Goal: Transaction & Acquisition: Purchase product/service

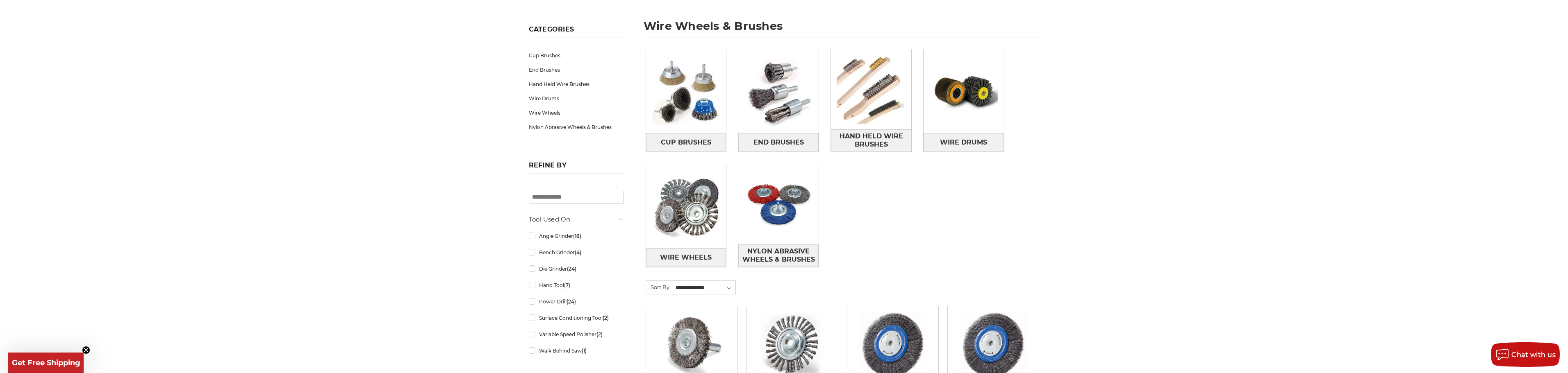
scroll to position [123, 0]
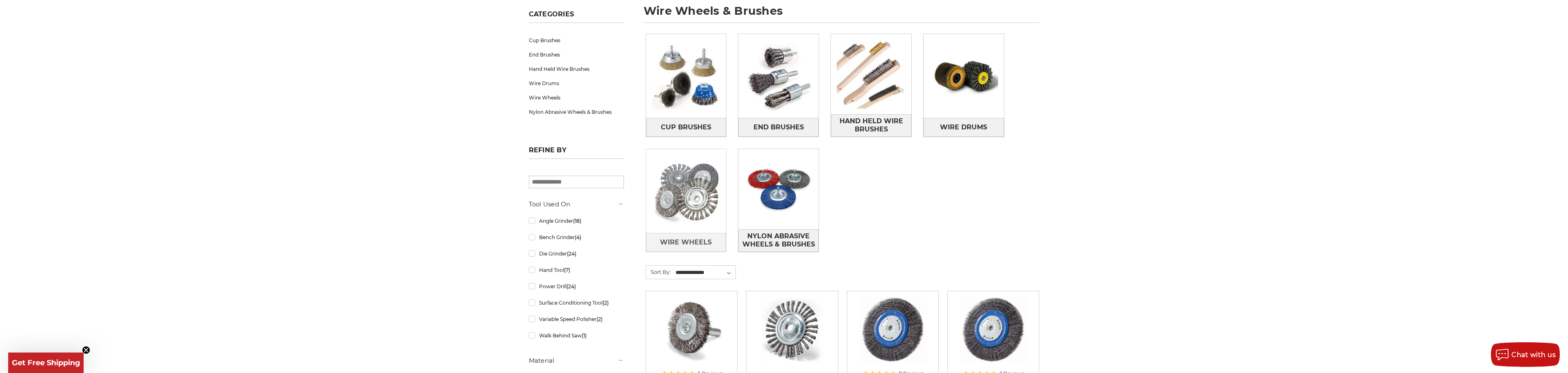
click at [692, 207] on img at bounding box center [686, 191] width 80 height 80
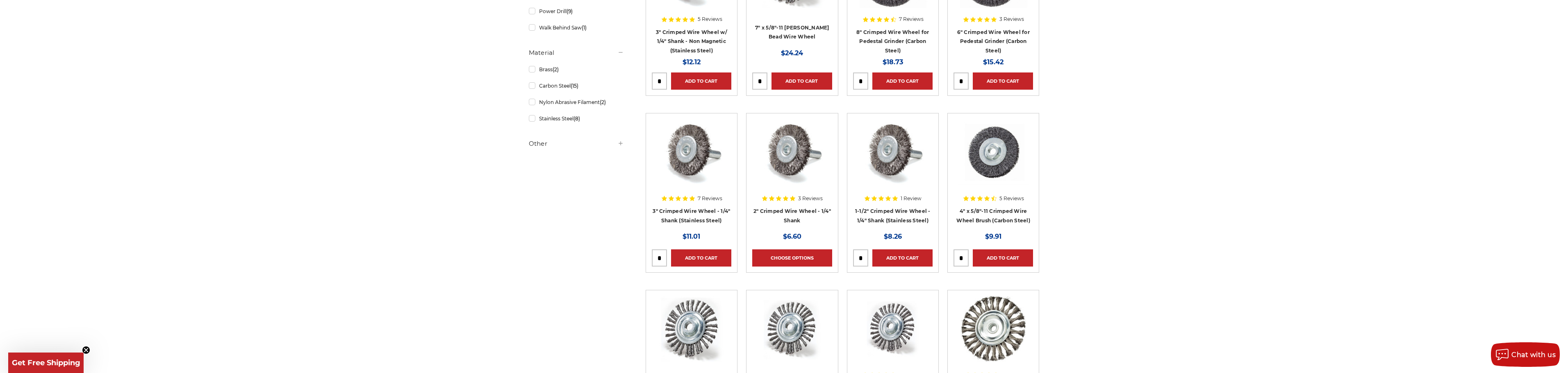
scroll to position [205, 0]
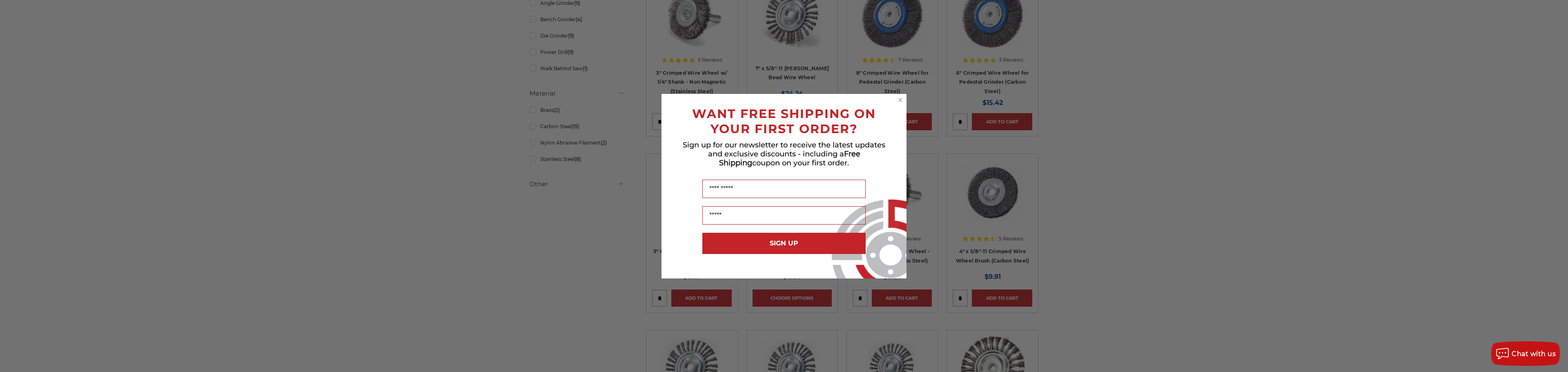
click at [896, 98] on icon "Close dialog" at bounding box center [900, 100] width 8 height 8
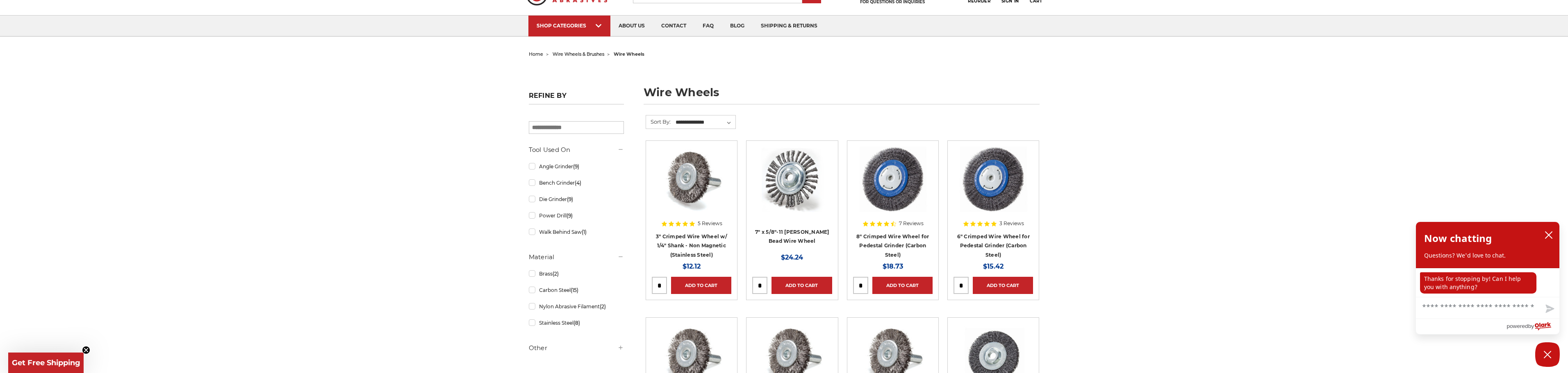
scroll to position [0, 0]
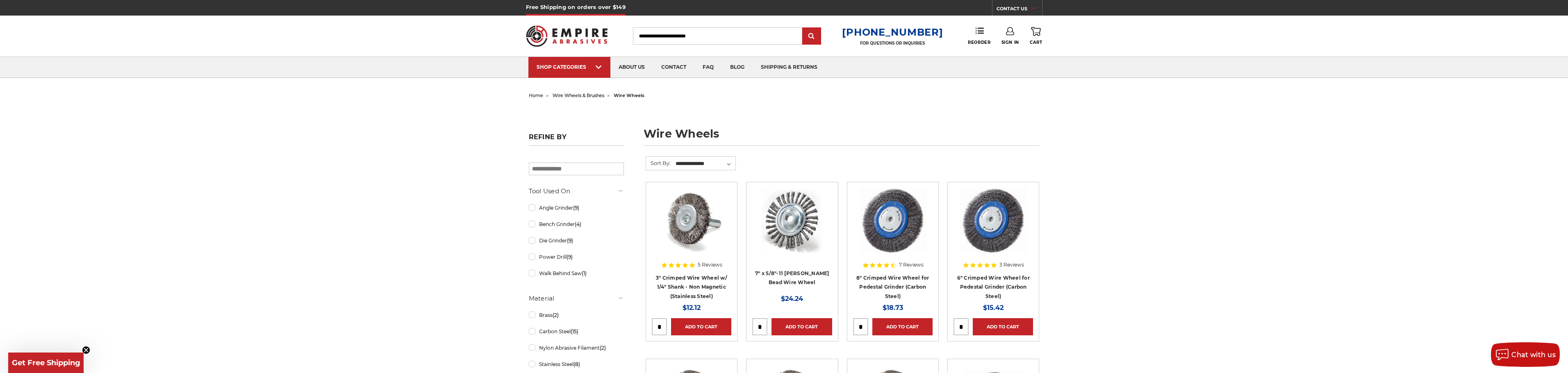
click at [901, 236] on img at bounding box center [893, 220] width 69 height 65
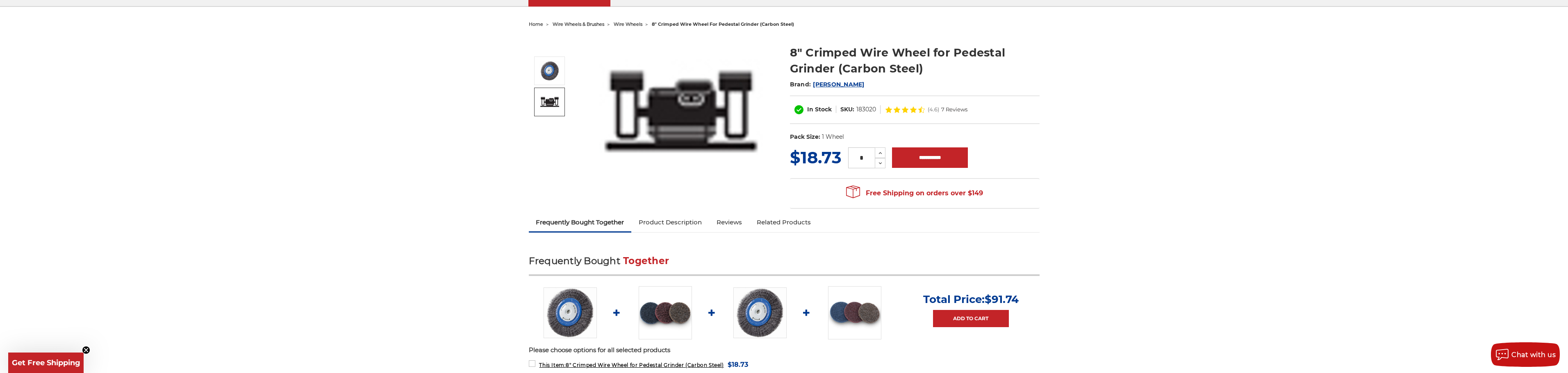
scroll to position [164, 0]
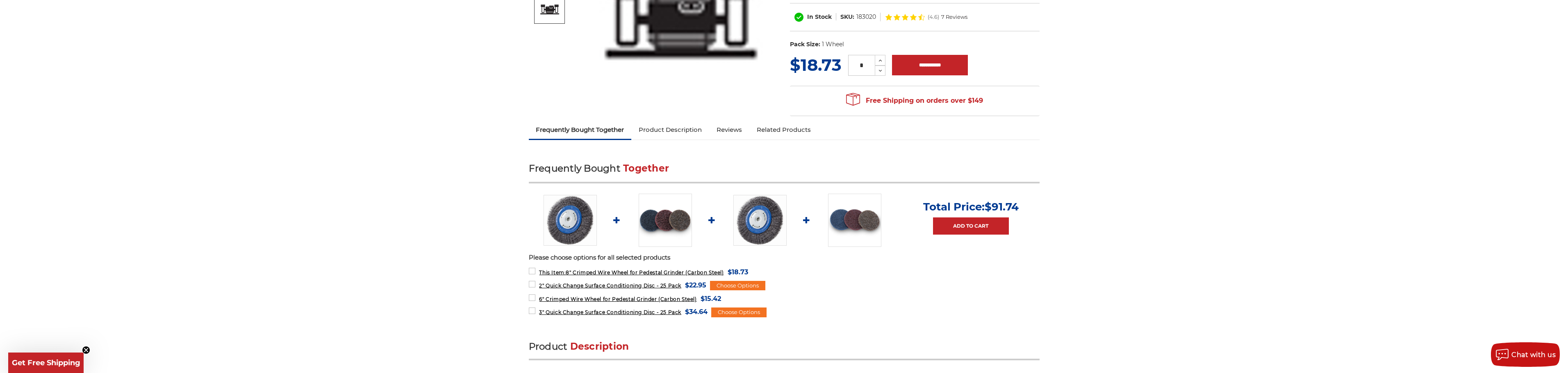
click at [678, 134] on link "Product Description" at bounding box center [670, 130] width 78 height 18
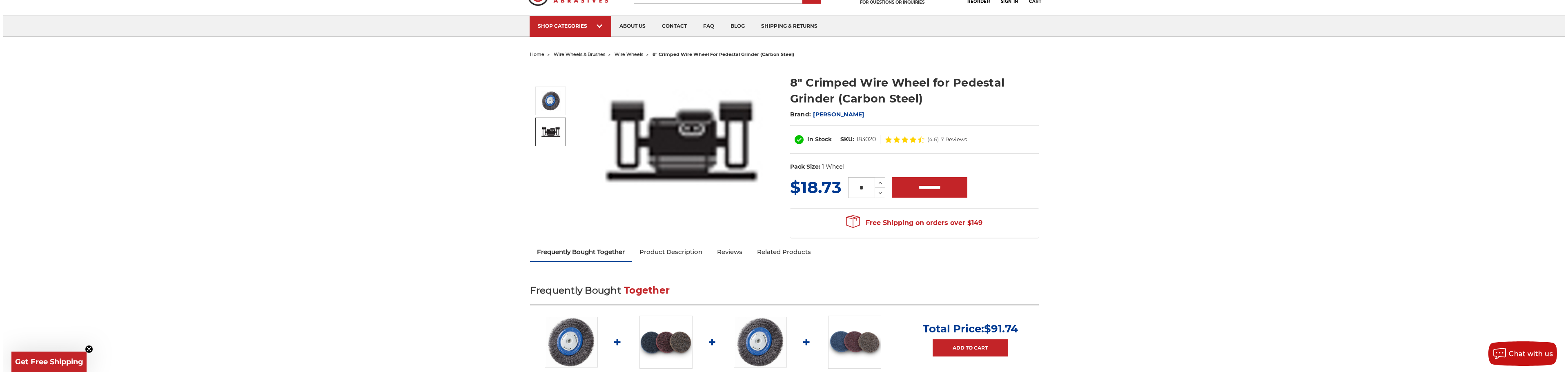
scroll to position [0, 0]
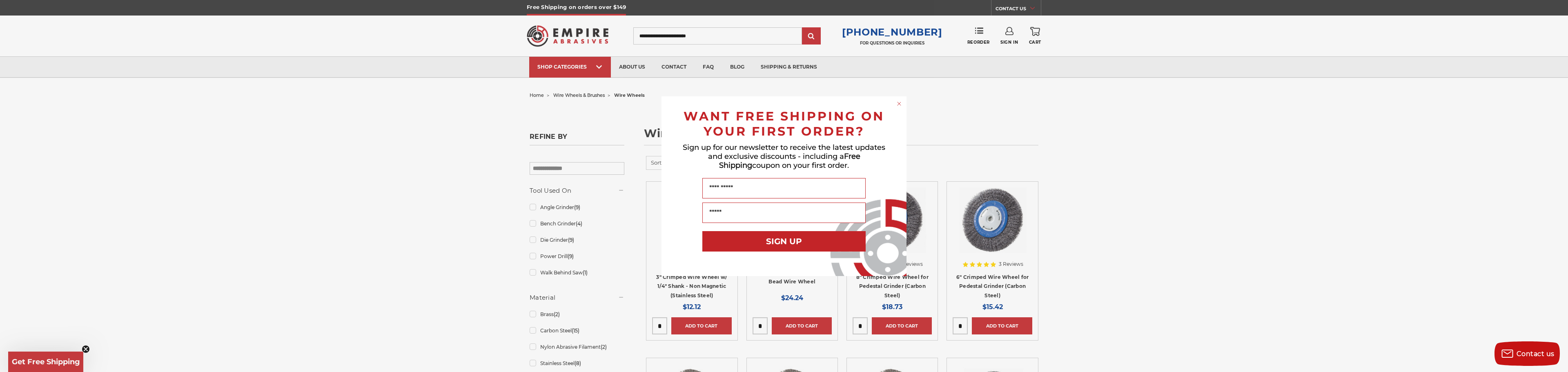
click at [209, 191] on div "Close dialog WANT FREE SHIPPING ON YOUR FIRST ORDER? Sign up for our newsletter…" at bounding box center [784, 186] width 1568 height 372
click at [931, 263] on div "Close dialog WANT FREE SHIPPING ON YOUR FIRST ORDER? Sign up for our newsletter…" at bounding box center [784, 186] width 1568 height 372
click at [911, 225] on div "Close dialog WANT FREE SHIPPING ON YOUR FIRST ORDER? Sign up for our newsletter…" at bounding box center [783, 186] width 261 height 180
click at [900, 104] on circle "Close dialog" at bounding box center [899, 104] width 8 height 8
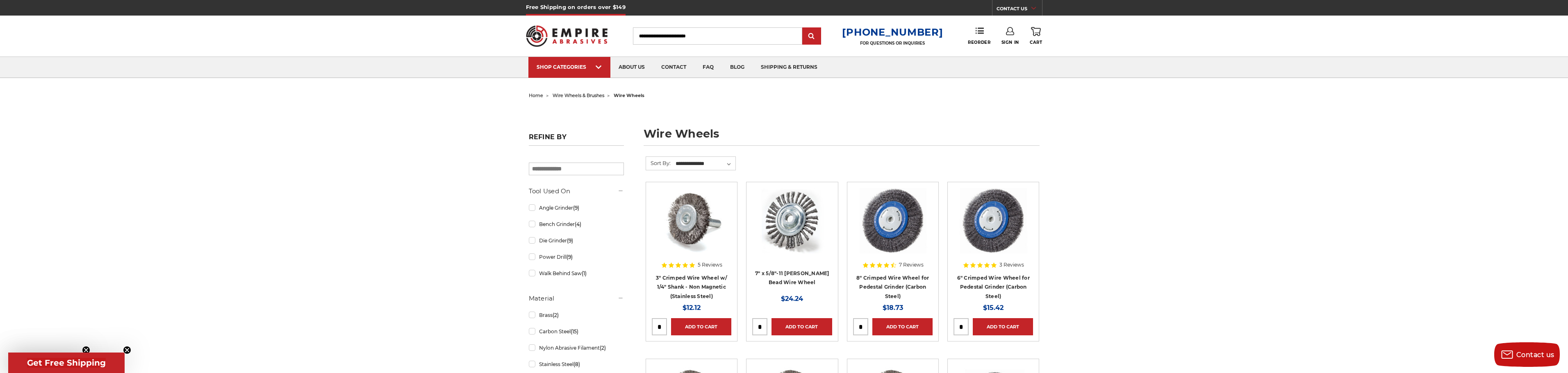
click at [907, 226] on img at bounding box center [893, 220] width 69 height 65
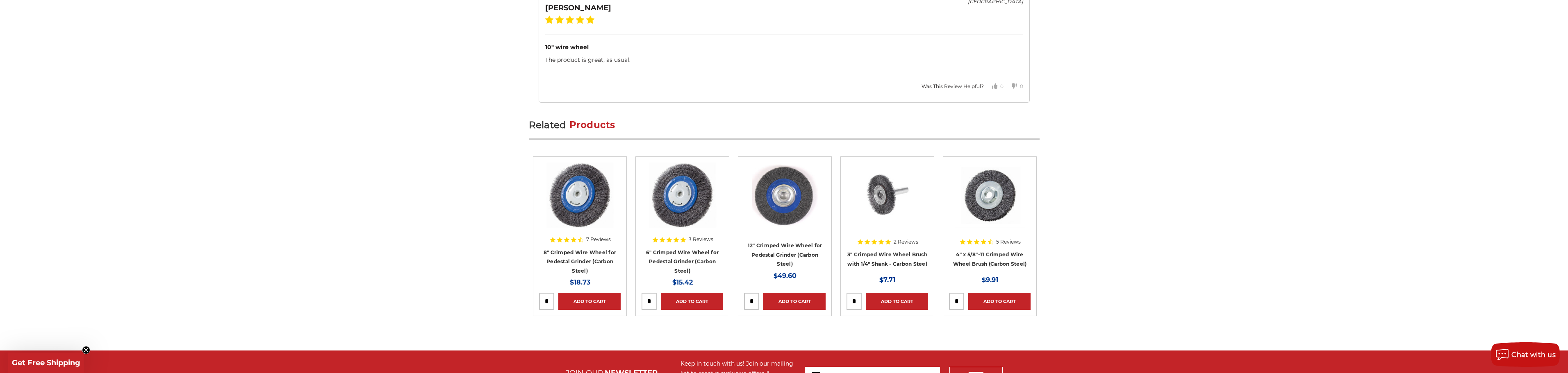
scroll to position [1474, 0]
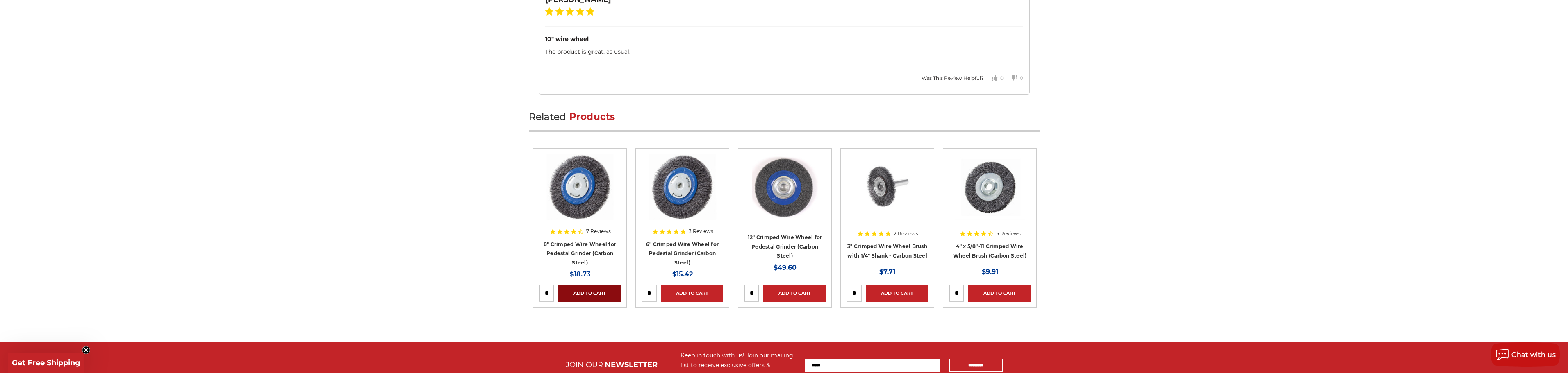
click at [581, 291] on link "Add to Cart" at bounding box center [590, 293] width 62 height 17
click at [687, 293] on link "Add to Cart" at bounding box center [692, 293] width 62 height 17
click at [995, 292] on link "Add to Cart" at bounding box center [1000, 293] width 62 height 17
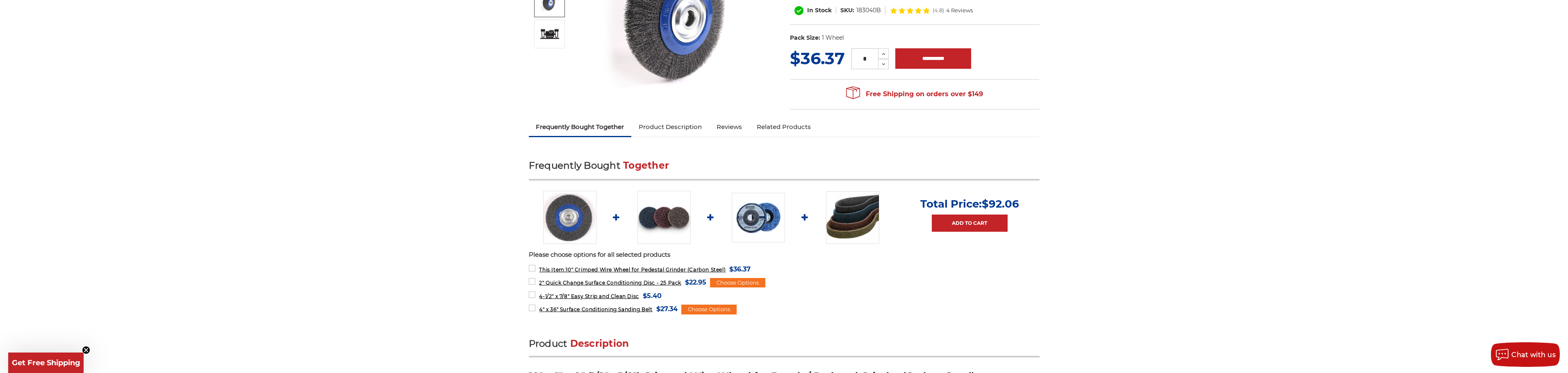
scroll to position [123, 0]
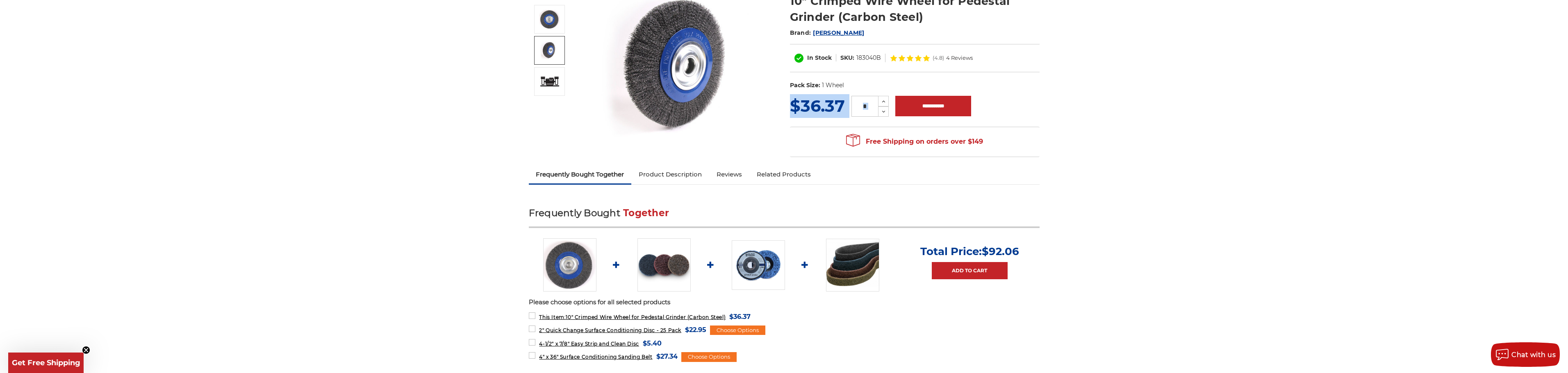
click at [915, 94] on div "10" Crimped Wire Wheel for Pedestal Grinder (Carbon Steel) Brand: Mercer In Sto…" at bounding box center [784, 72] width 522 height 187
click at [910, 105] on input "**********" at bounding box center [933, 106] width 76 height 21
type input "**********"
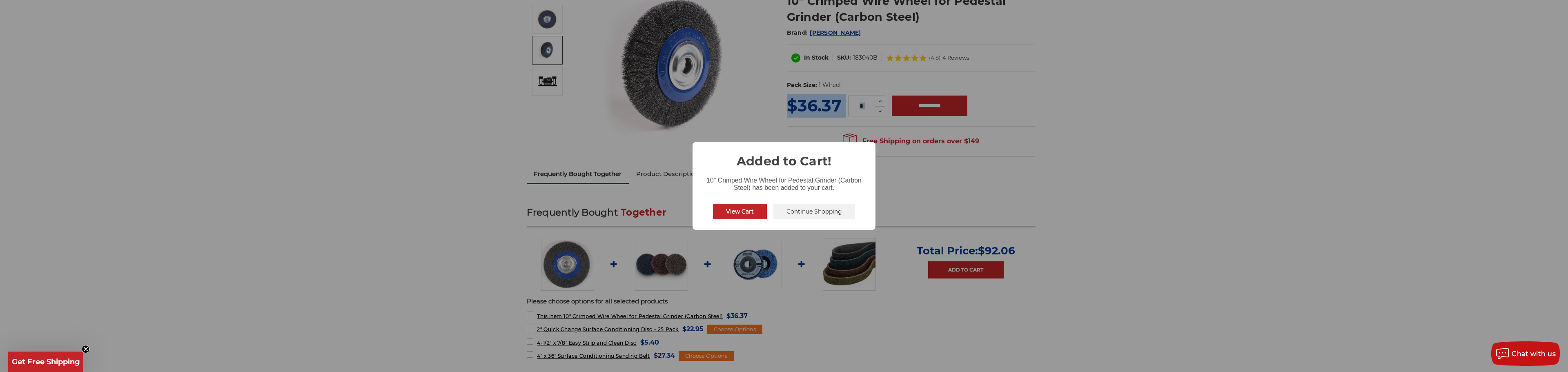
click at [738, 208] on button "View Cart" at bounding box center [740, 211] width 54 height 15
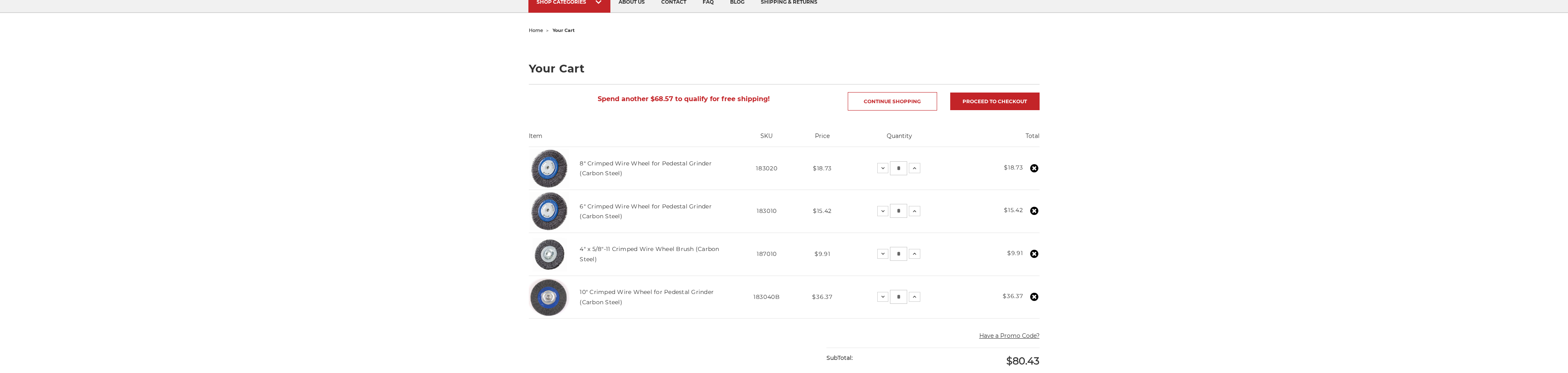
scroll to position [82, 0]
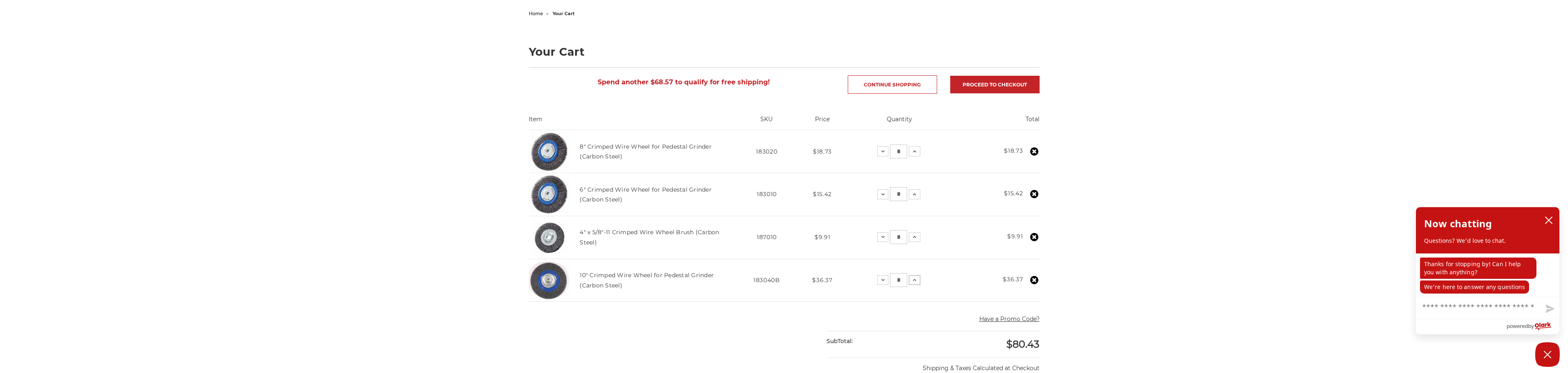
click at [914, 280] on icon at bounding box center [914, 280] width 7 height 7
click at [917, 236] on icon at bounding box center [915, 237] width 7 height 7
click at [915, 196] on icon at bounding box center [915, 194] width 7 height 7
click at [916, 153] on icon at bounding box center [914, 151] width 7 height 7
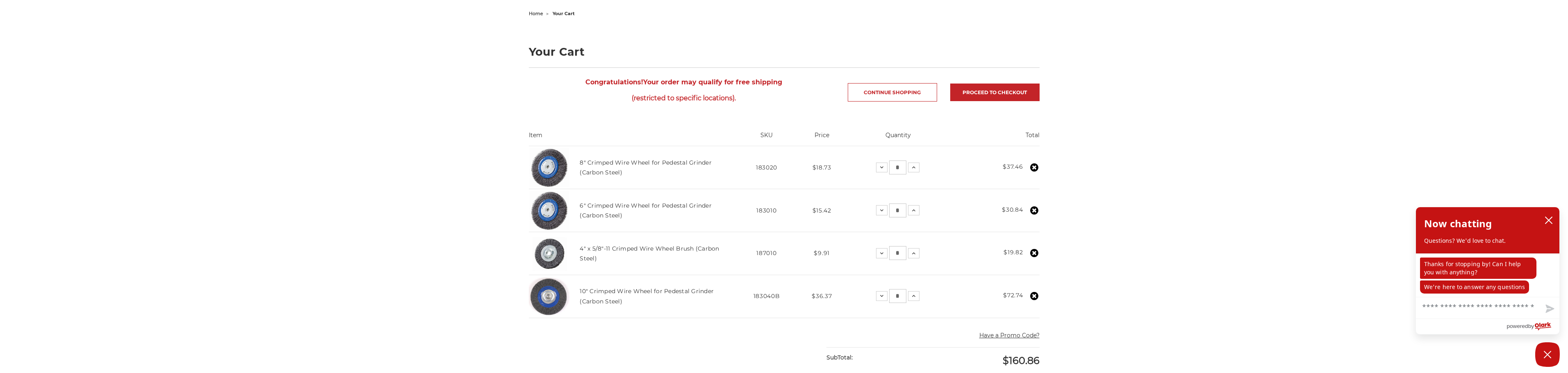
click at [1036, 252] on icon at bounding box center [1034, 253] width 8 height 8
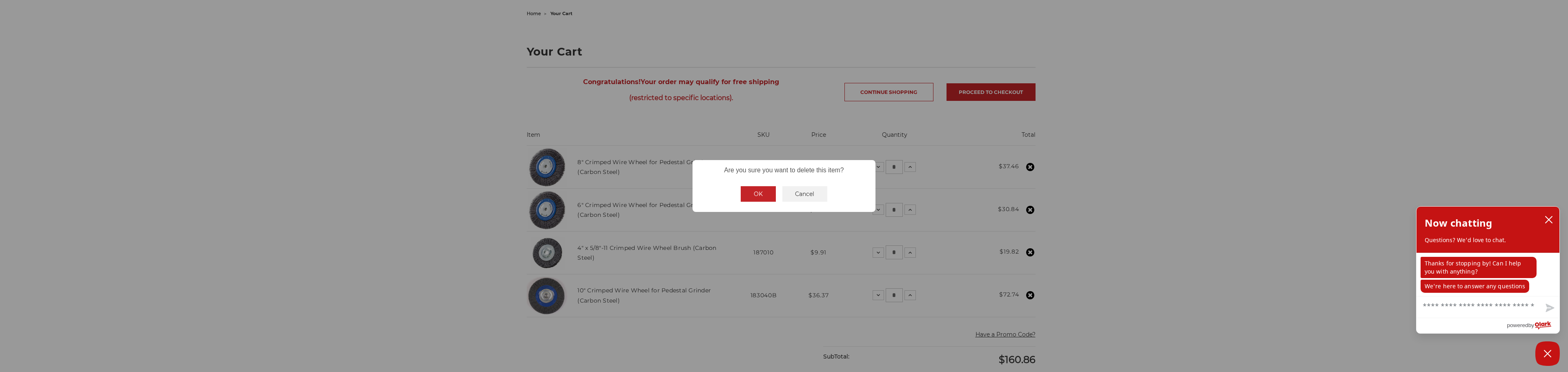
click at [755, 194] on button "OK" at bounding box center [758, 194] width 35 height 15
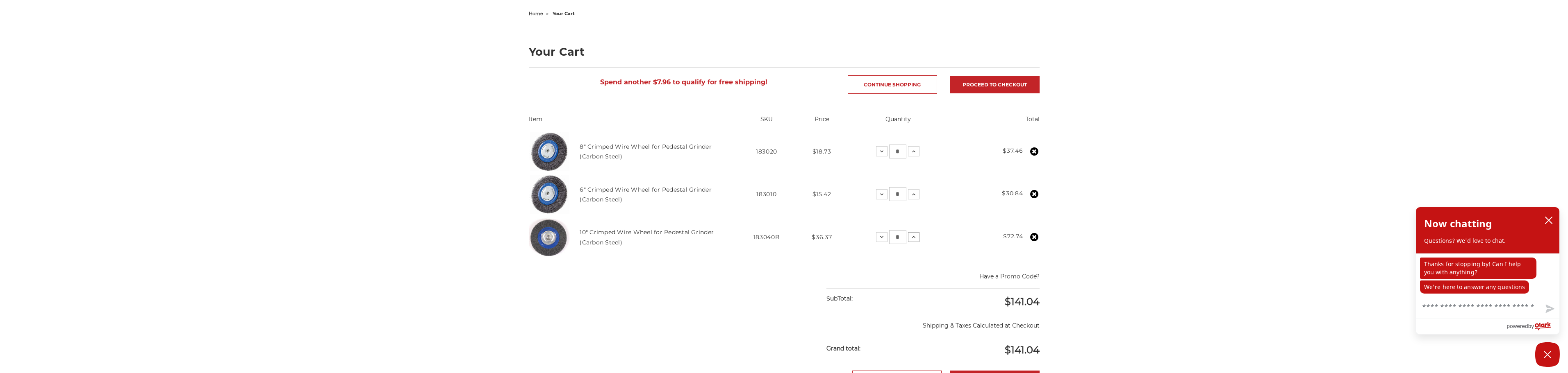
click at [910, 238] on icon at bounding box center [914, 237] width 7 height 7
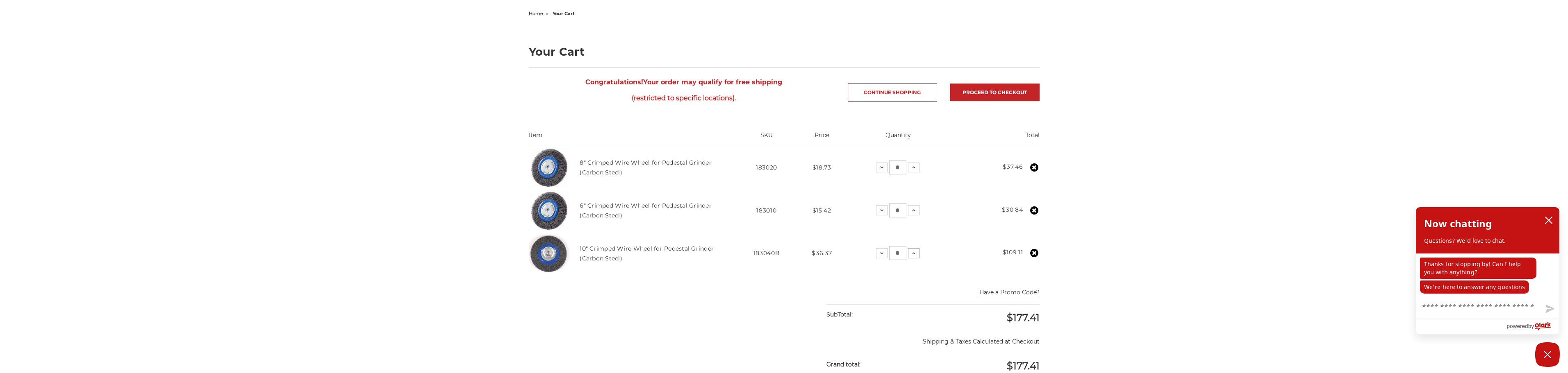
click at [914, 255] on icon at bounding box center [914, 253] width 7 height 7
click at [914, 255] on icon at bounding box center [910, 253] width 7 height 7
click at [914, 255] on icon at bounding box center [913, 253] width 7 height 7
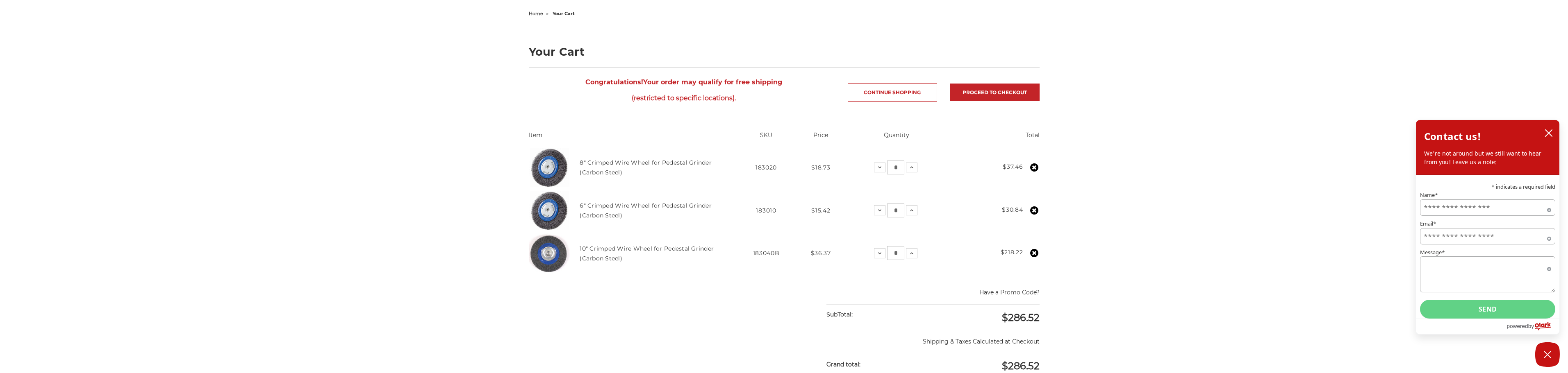
click at [1039, 209] on link at bounding box center [1034, 211] width 10 height 11
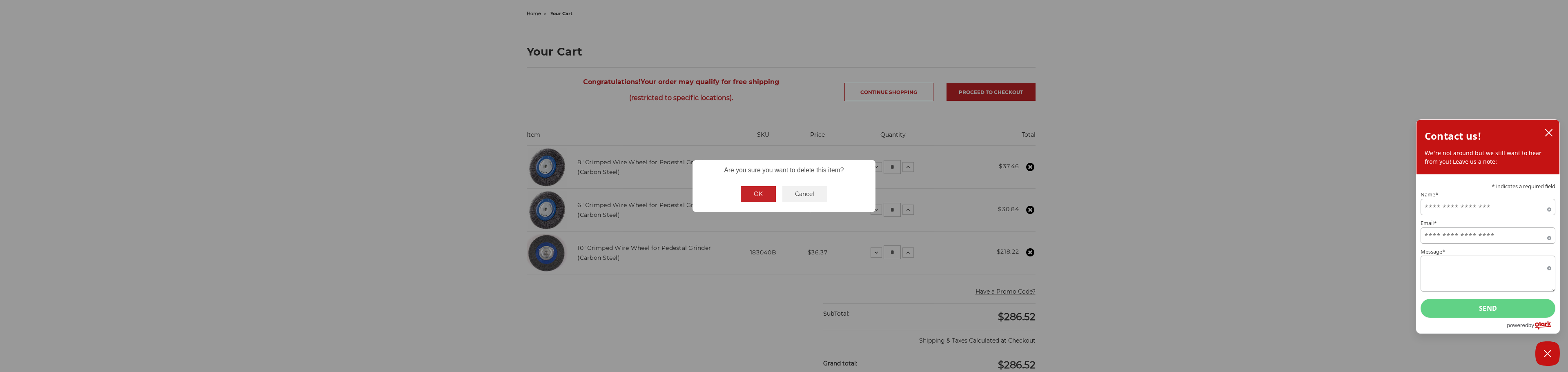
click at [747, 192] on button "OK" at bounding box center [758, 194] width 35 height 15
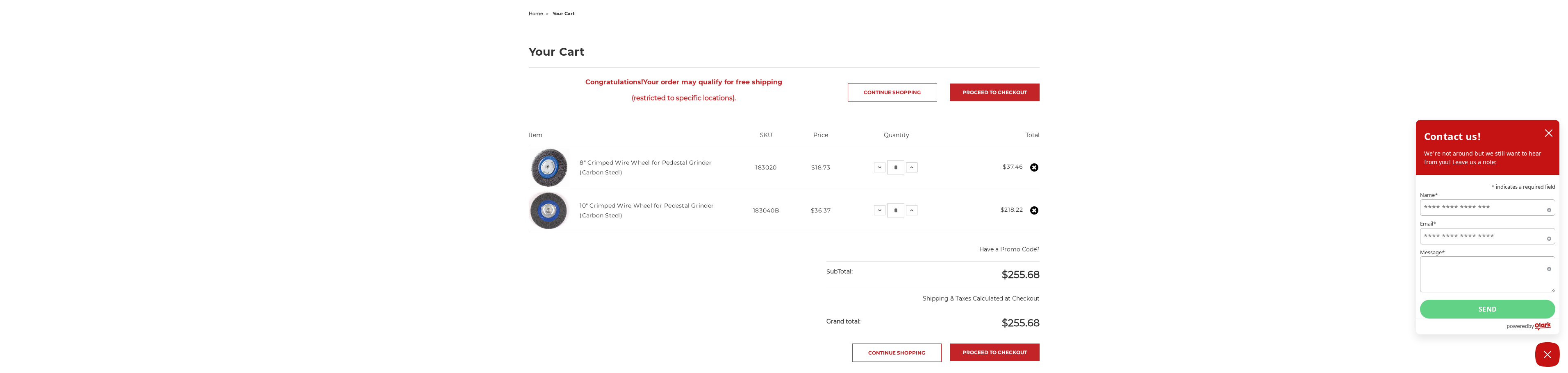
click at [912, 167] on use at bounding box center [911, 167] width 3 height 2
click at [620, 205] on link "10" Crimped Wire Wheel for Pedestal Grinder (Carbon Steel)" at bounding box center [647, 211] width 134 height 17
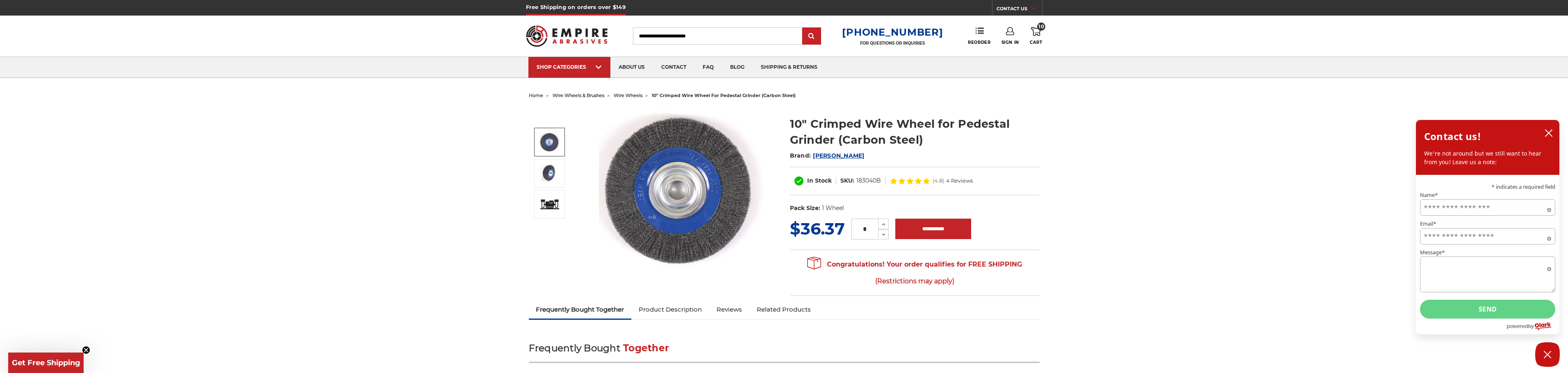
click at [1039, 31] on icon at bounding box center [1036, 31] width 10 height 9
click at [976, 93] on link "View Cart" at bounding box center [980, 92] width 101 height 18
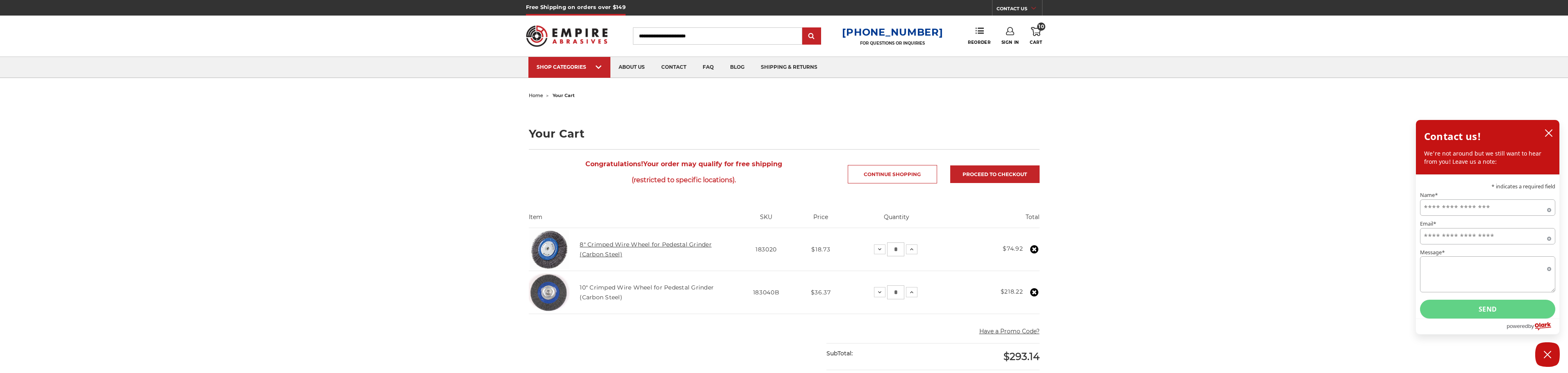
drag, startPoint x: 618, startPoint y: 252, endPoint x: 609, endPoint y: 250, distance: 9.2
click at [618, 252] on link "8" Crimped Wire Wheel for Pedestal Grinder (Carbon Steel)" at bounding box center [646, 249] width 132 height 17
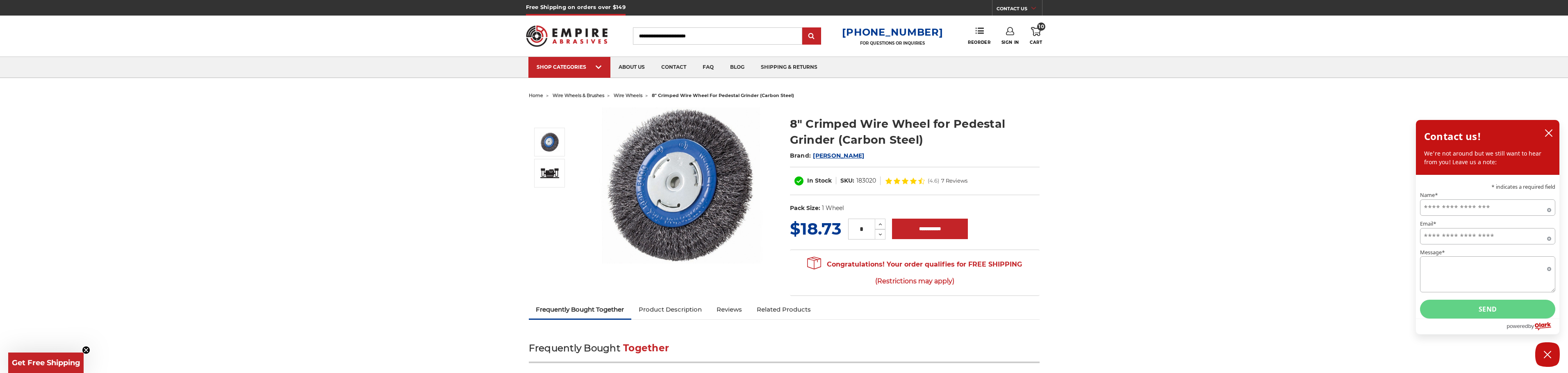
click at [1040, 24] on span "10" at bounding box center [1041, 26] width 8 height 8
click at [995, 74] on link "Check out now" at bounding box center [980, 70] width 101 height 18
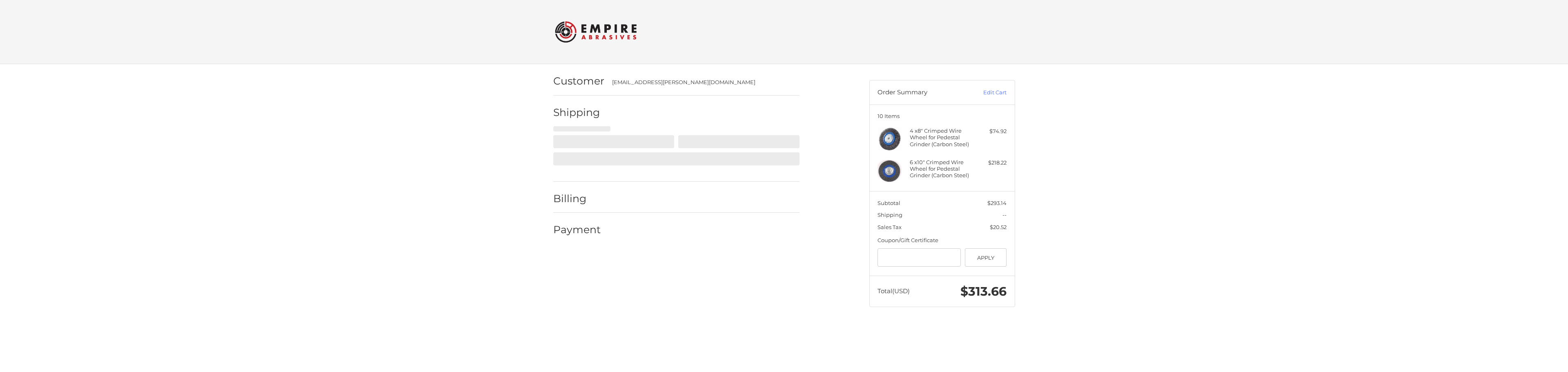
select select "**"
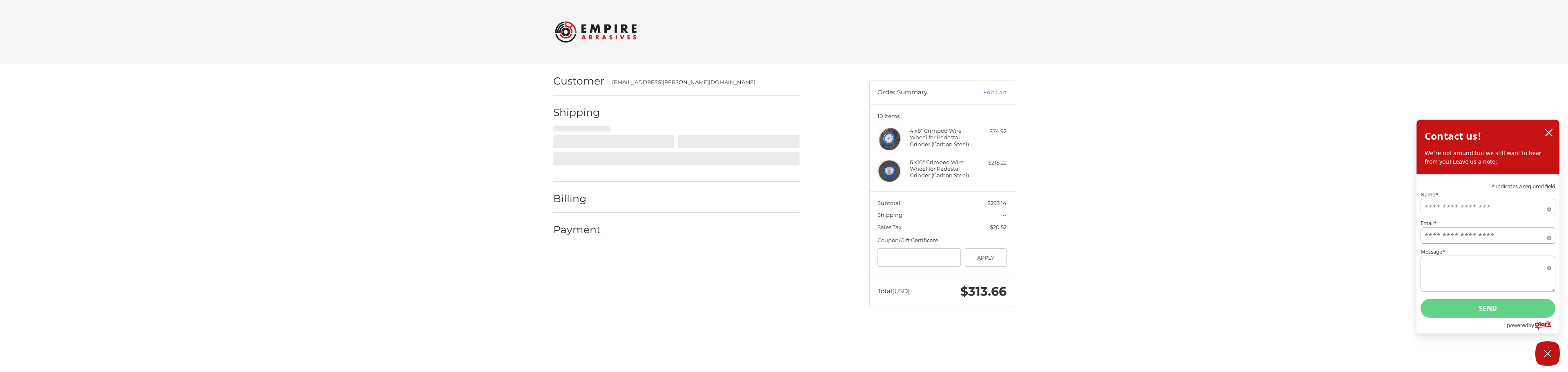
select select "**"
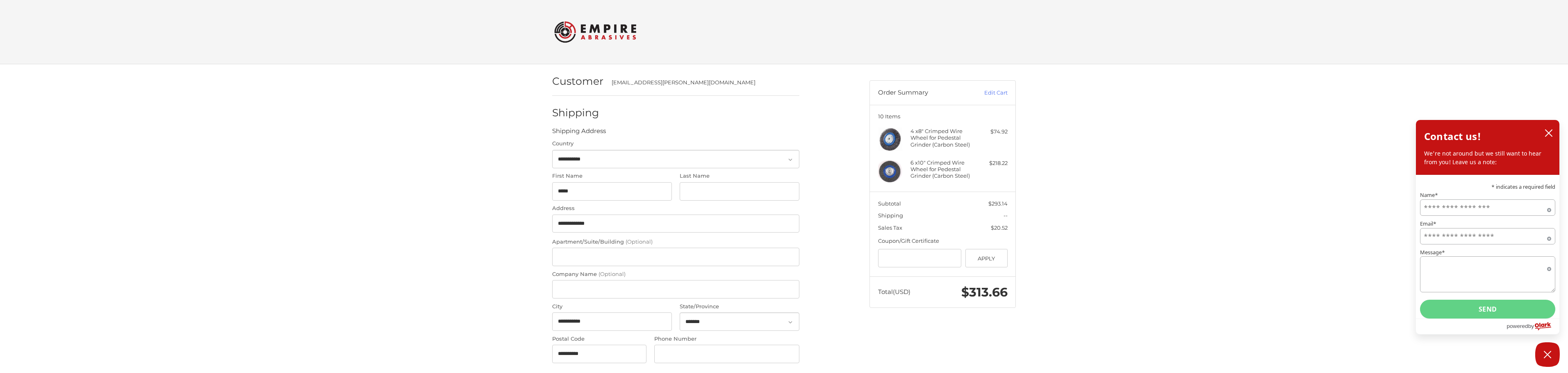
click at [926, 137] on h4 "4 x 8" Crimped Wire Wheel for Pedestal Grinder (Carbon Steel)" at bounding box center [942, 137] width 63 height 20
click at [888, 136] on img at bounding box center [890, 139] width 24 height 23
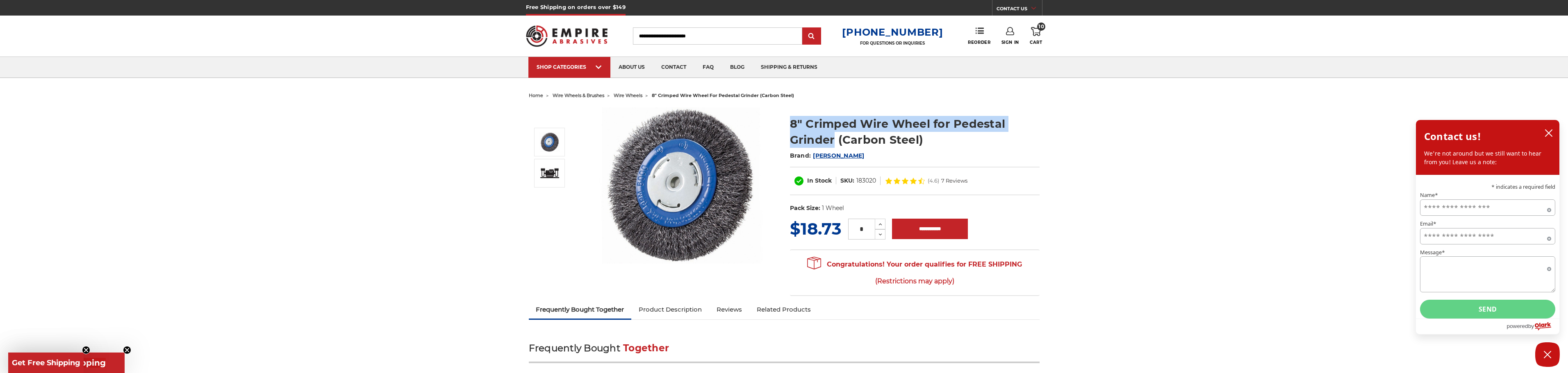
drag, startPoint x: 835, startPoint y: 140, endPoint x: 799, endPoint y: 123, distance: 39.8
click at [791, 123] on h1 "8" Crimped Wire Wheel for Pedestal Grinder (Carbon Steel)" at bounding box center [915, 132] width 250 height 32
copy h1 "8" Crimped Wire Wheel for Pedestal Grinder"
click at [718, 38] on input "Search" at bounding box center [717, 36] width 169 height 17
paste input "**********"
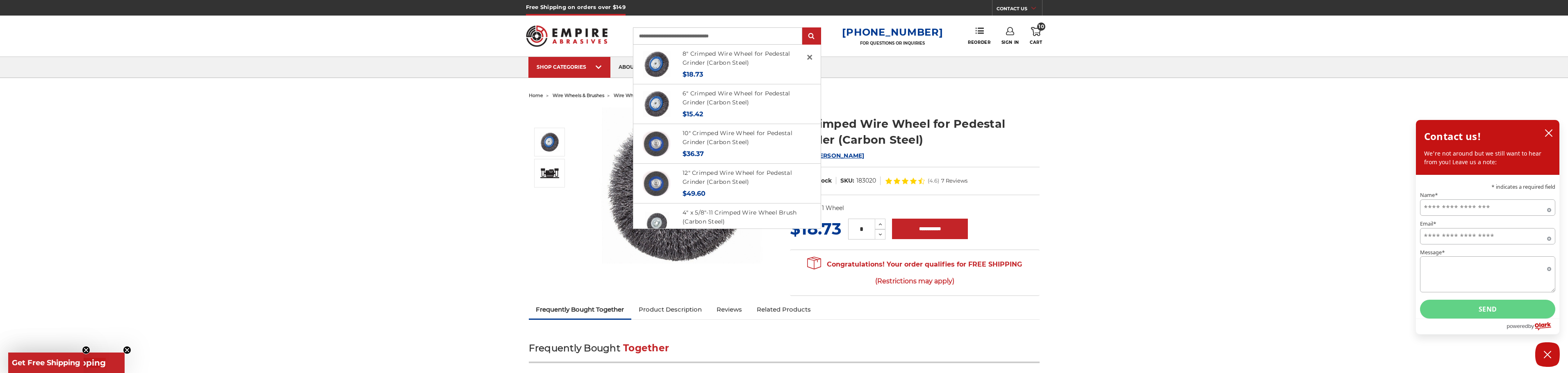
click at [650, 37] on input "**********" at bounding box center [717, 36] width 169 height 17
type input "**********"
click at [804, 28] on input "submit" at bounding box center [811, 36] width 16 height 16
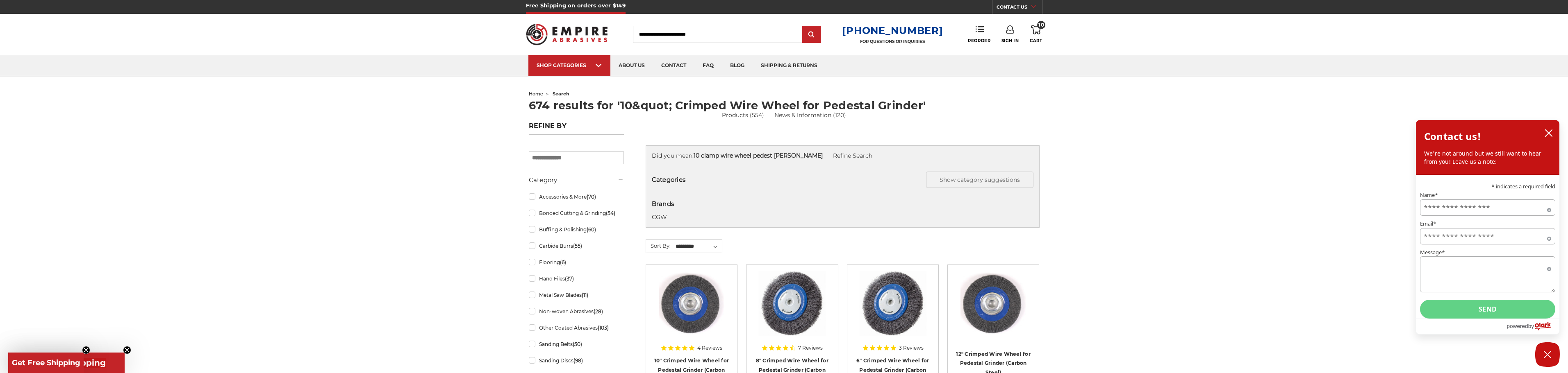
scroll to position [1, 0]
click at [706, 325] on img at bounding box center [691, 303] width 65 height 65
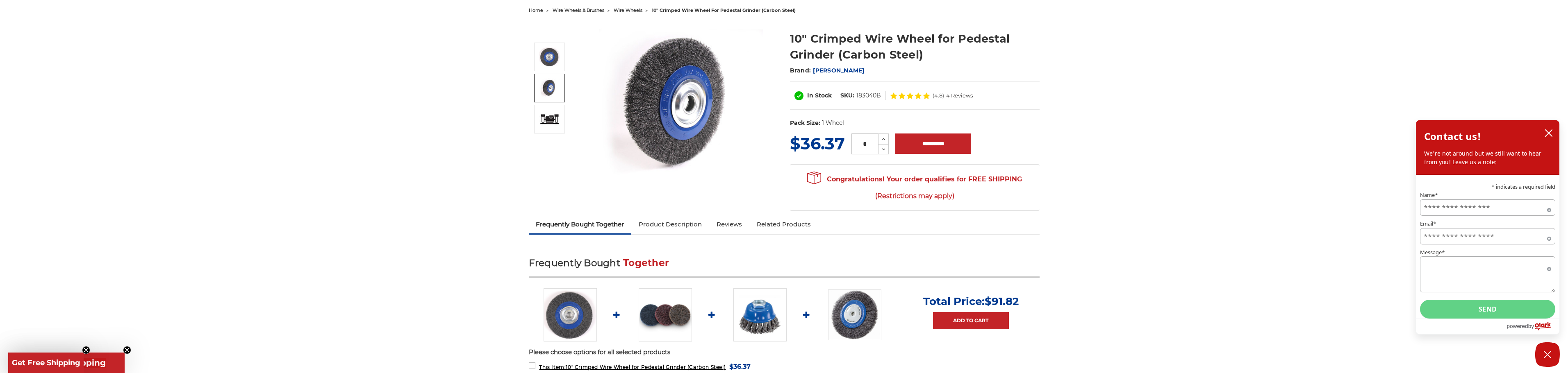
scroll to position [1, 0]
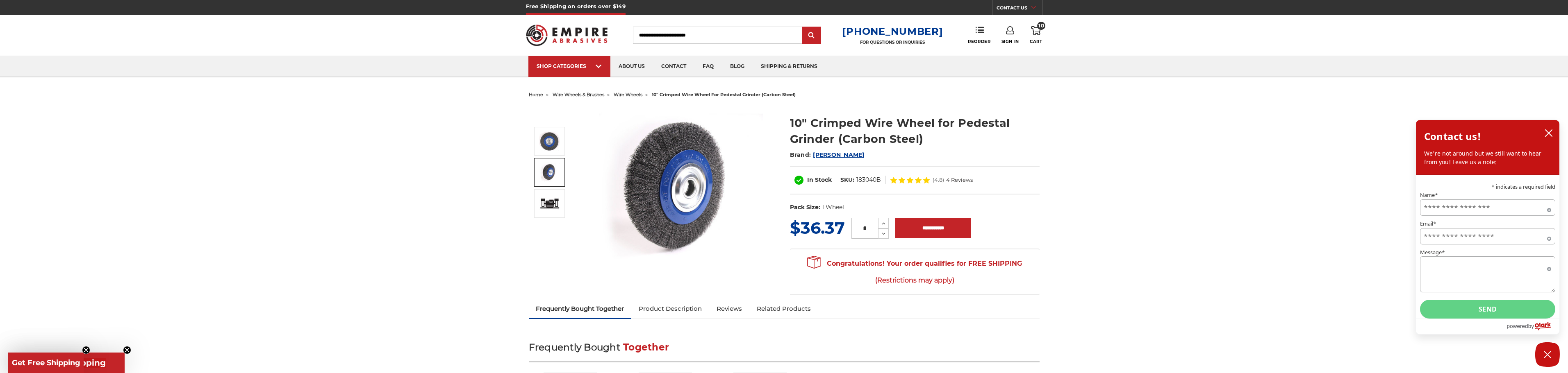
click at [670, 305] on link "Product Description" at bounding box center [670, 309] width 78 height 18
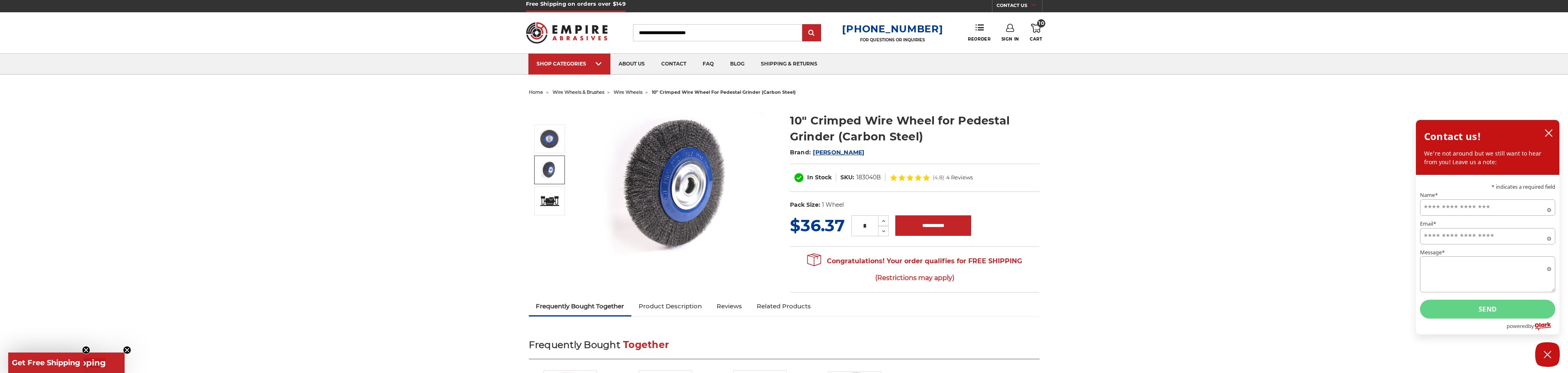
scroll to position [0, 0]
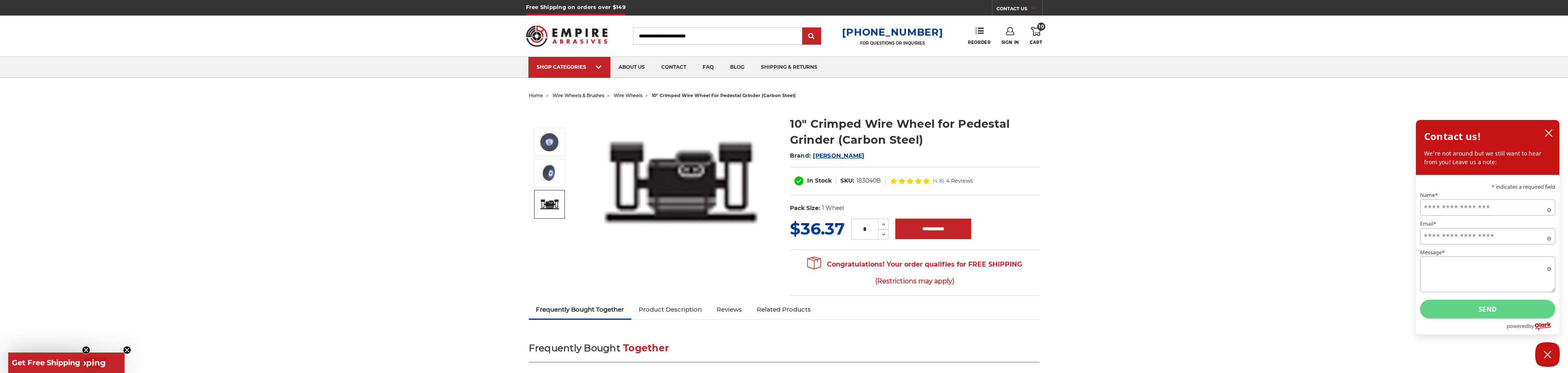
click at [592, 97] on span "wire wheels & brushes" at bounding box center [578, 95] width 52 height 5
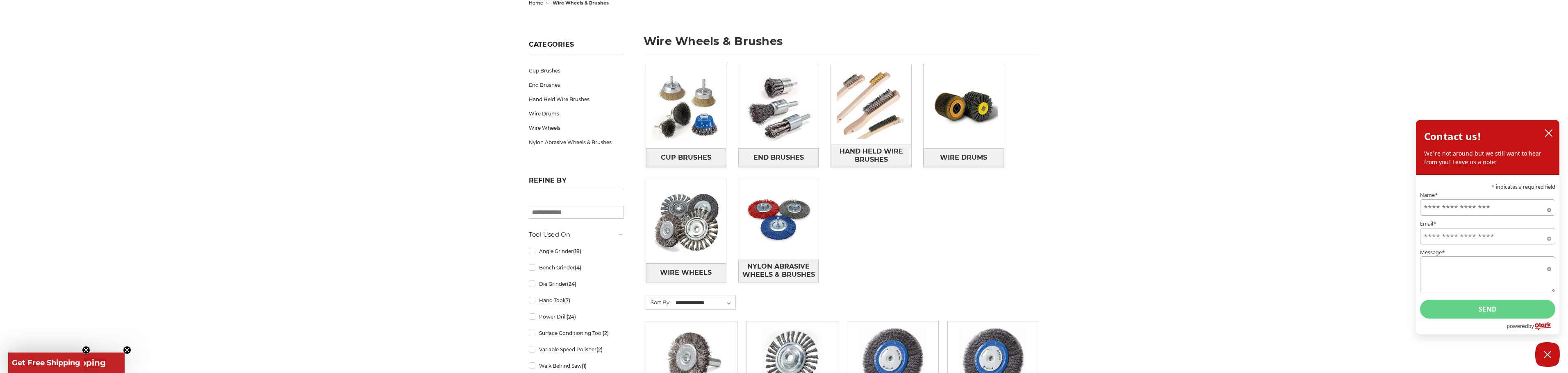
scroll to position [123, 0]
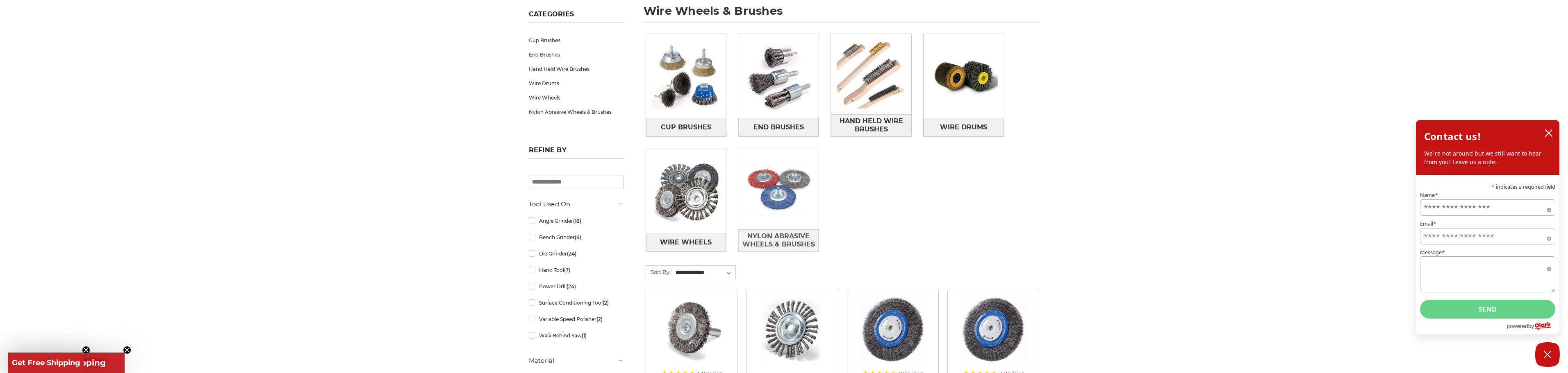
click at [761, 197] on img at bounding box center [778, 189] width 80 height 80
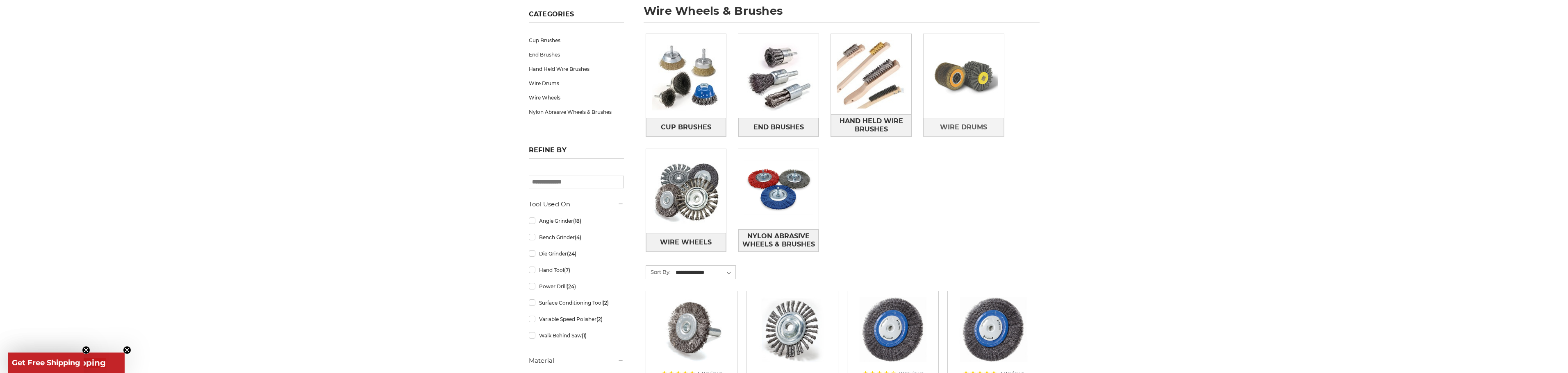
click at [962, 81] on img at bounding box center [963, 76] width 80 height 80
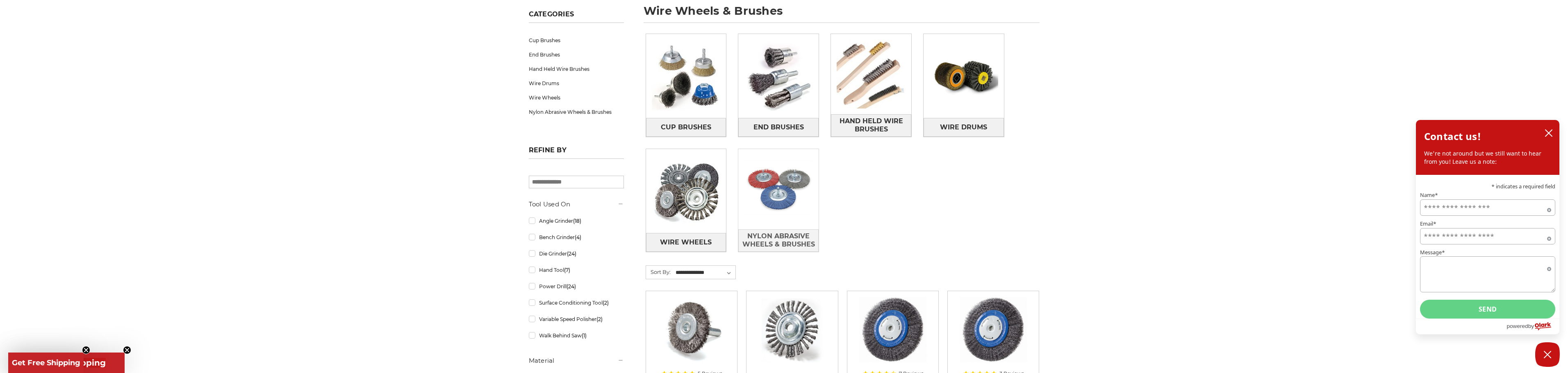
click at [810, 187] on img at bounding box center [778, 189] width 80 height 80
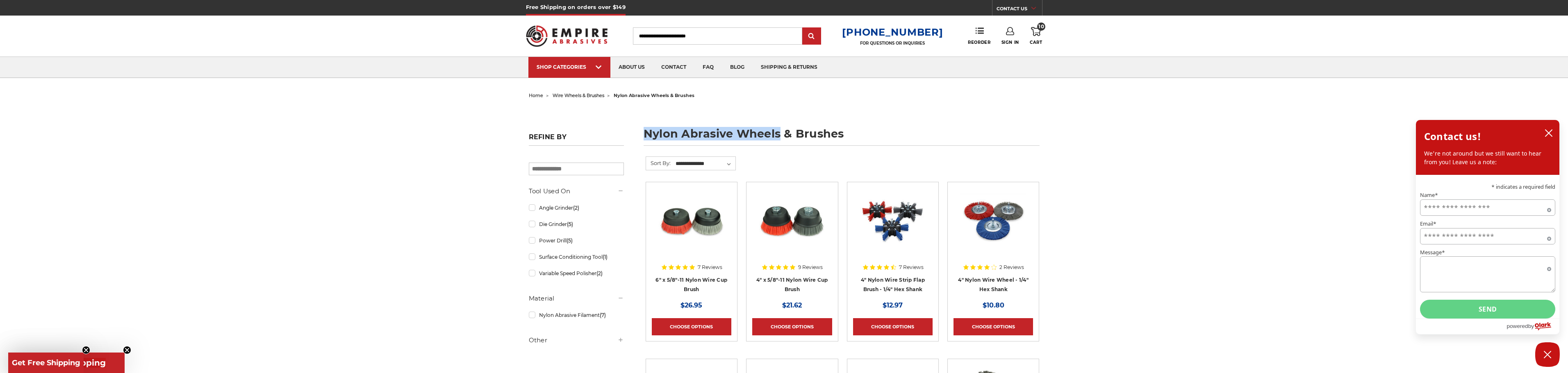
drag, startPoint x: 780, startPoint y: 132, endPoint x: 633, endPoint y: 132, distance: 147.0
click at [655, 130] on h1 "nylon abrasive wheels & brushes" at bounding box center [841, 137] width 396 height 18
drag, startPoint x: 851, startPoint y: 132, endPoint x: 646, endPoint y: 135, distance: 205.0
click at [646, 135] on h1 "nylon abrasive wheels & brushes" at bounding box center [841, 137] width 396 height 18
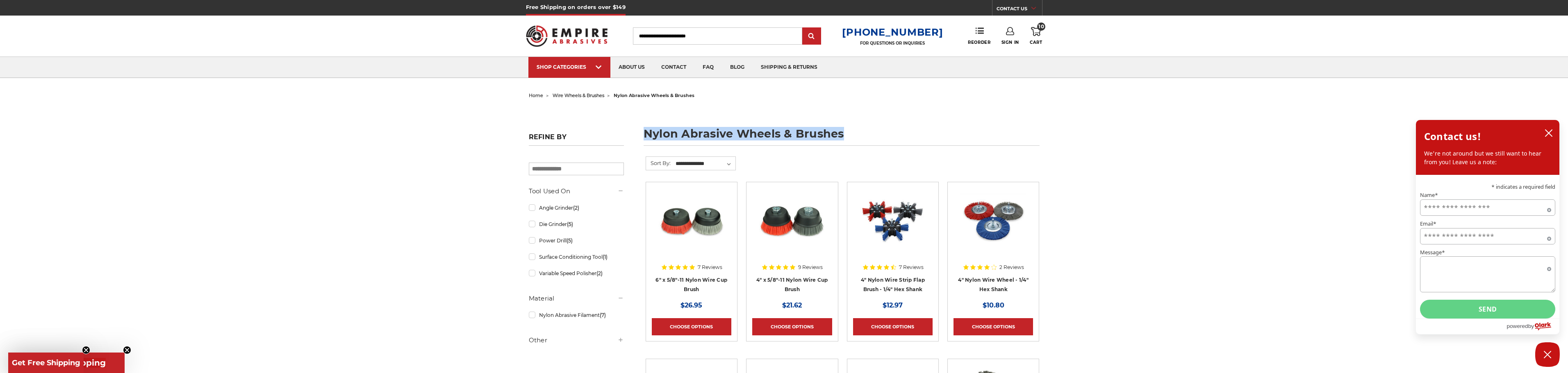
click at [661, 134] on h1 "nylon abrasive wheels & brushes" at bounding box center [841, 137] width 396 height 18
drag, startPoint x: 782, startPoint y: 133, endPoint x: 648, endPoint y: 134, distance: 134.0
click at [645, 136] on h1 "nylon abrasive wheels & brushes" at bounding box center [841, 137] width 396 height 18
